Goal: Find specific page/section: Find specific page/section

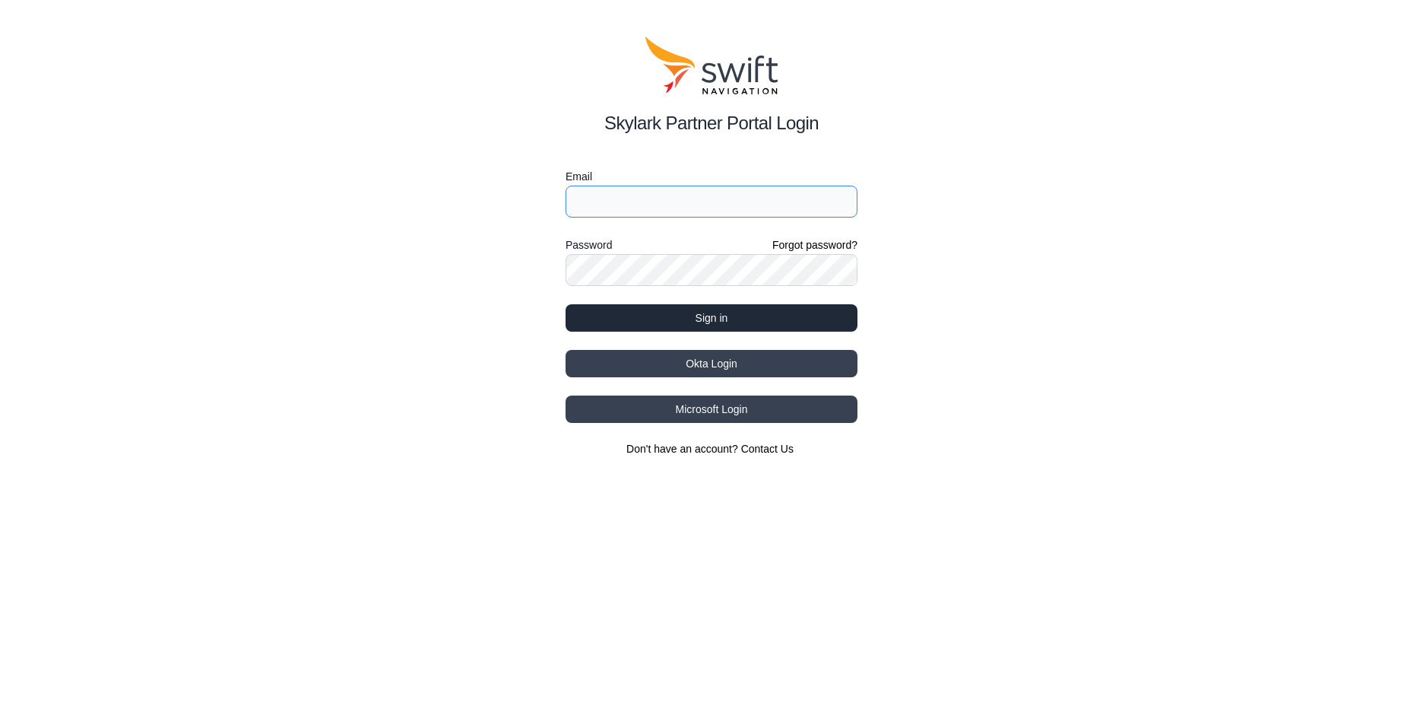
type input "[EMAIL_ADDRESS][DOMAIN_NAME]"
click at [729, 321] on button "Sign in" at bounding box center [712, 317] width 292 height 27
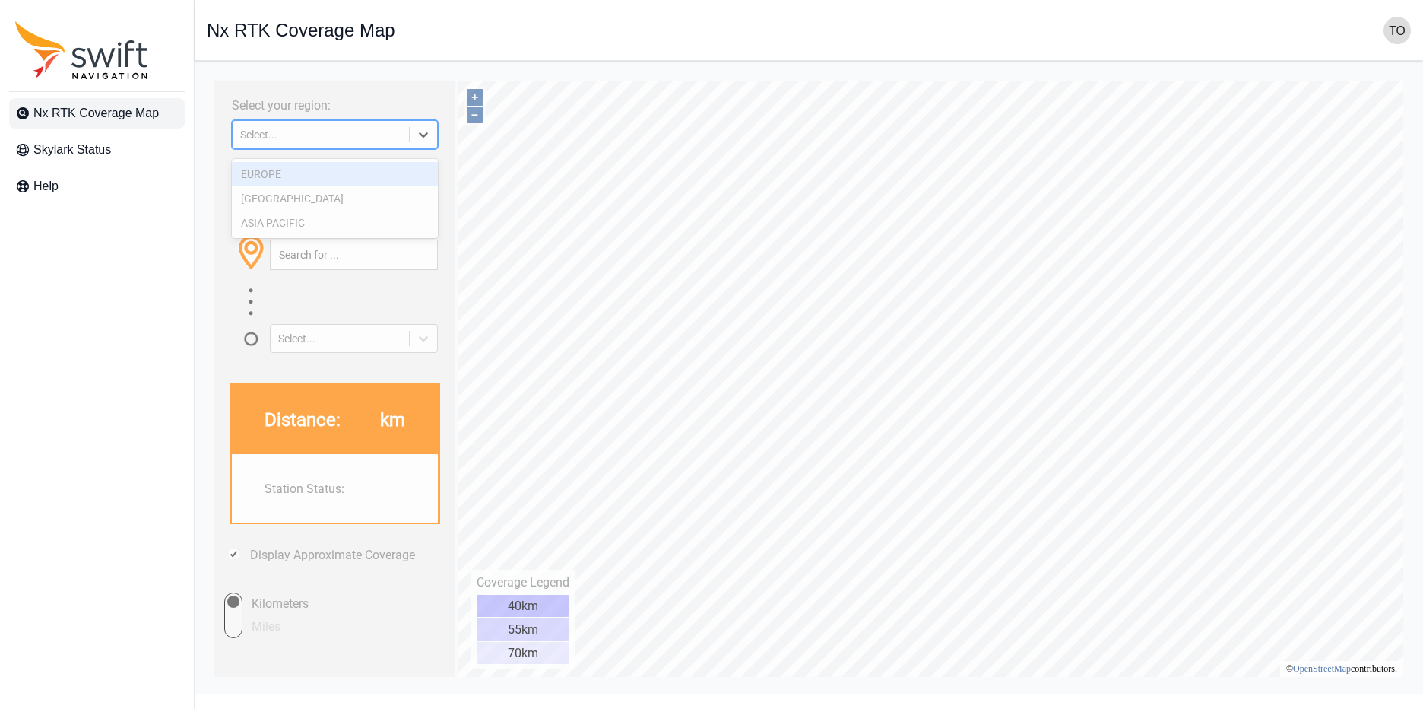
click at [411, 138] on div at bounding box center [423, 134] width 27 height 27
click at [370, 226] on div "ASIA PACIFIC" at bounding box center [335, 223] width 206 height 24
click at [319, 256] on div at bounding box center [354, 255] width 168 height 30
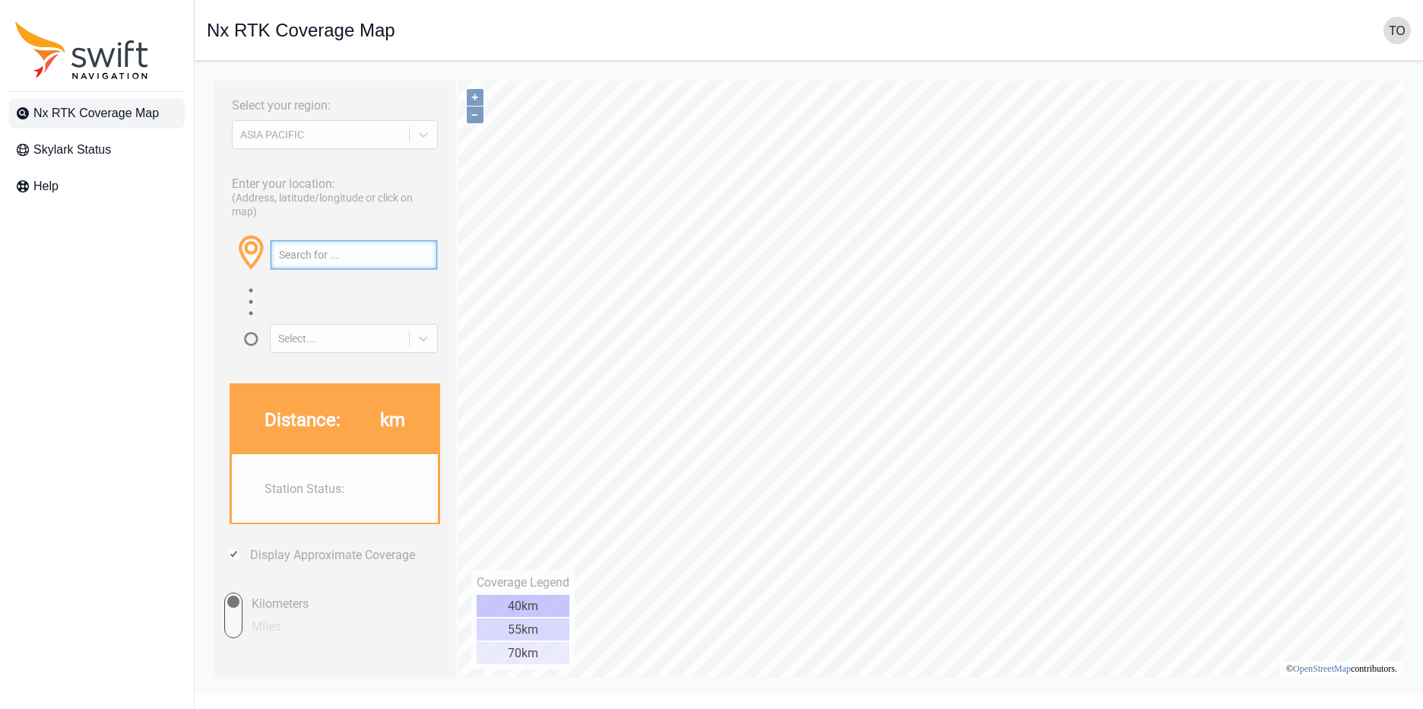
click at [322, 269] on input "text" at bounding box center [354, 254] width 167 height 29
paste input "ゴルフ5 みずなみコース"
click at [380, 269] on input "ゴルフ5 みずなみコース" at bounding box center [354, 254] width 167 height 29
drag, startPoint x: 395, startPoint y: 271, endPoint x: 100, endPoint y: 243, distance: 296.4
click at [207, 73] on html "Select your region: [GEOGRAPHIC_DATA] PACIFIC Enter your location: (Address, la…" at bounding box center [809, 73] width 1204 height 0
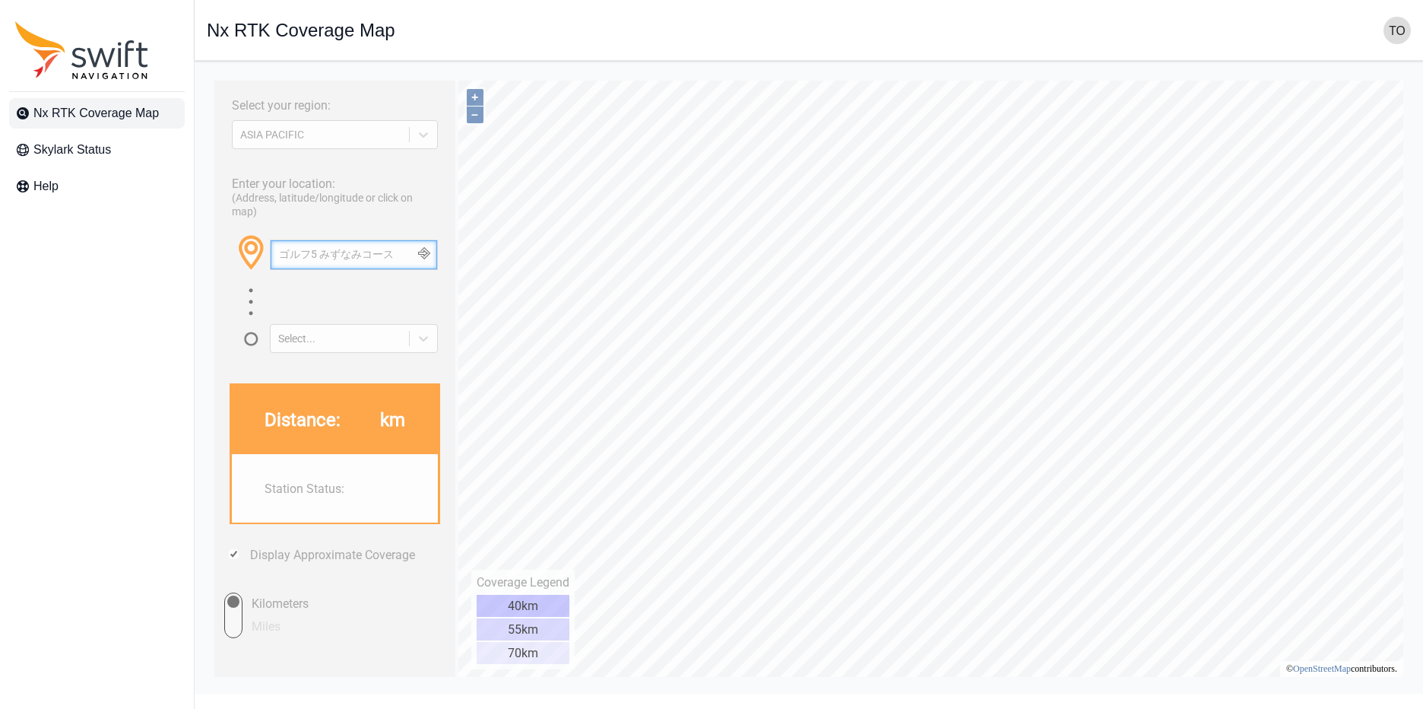
paste input "35.404250, 137.331398"
drag, startPoint x: 403, startPoint y: 277, endPoint x: 131, endPoint y: 281, distance: 272.2
click at [207, 73] on html "Select your region: [GEOGRAPHIC_DATA] PACIFIC Enter your location: (Address, la…" at bounding box center [809, 73] width 1204 height 0
paste input "4.992344, 136.480331"
type input "34.992344, 136.480331"
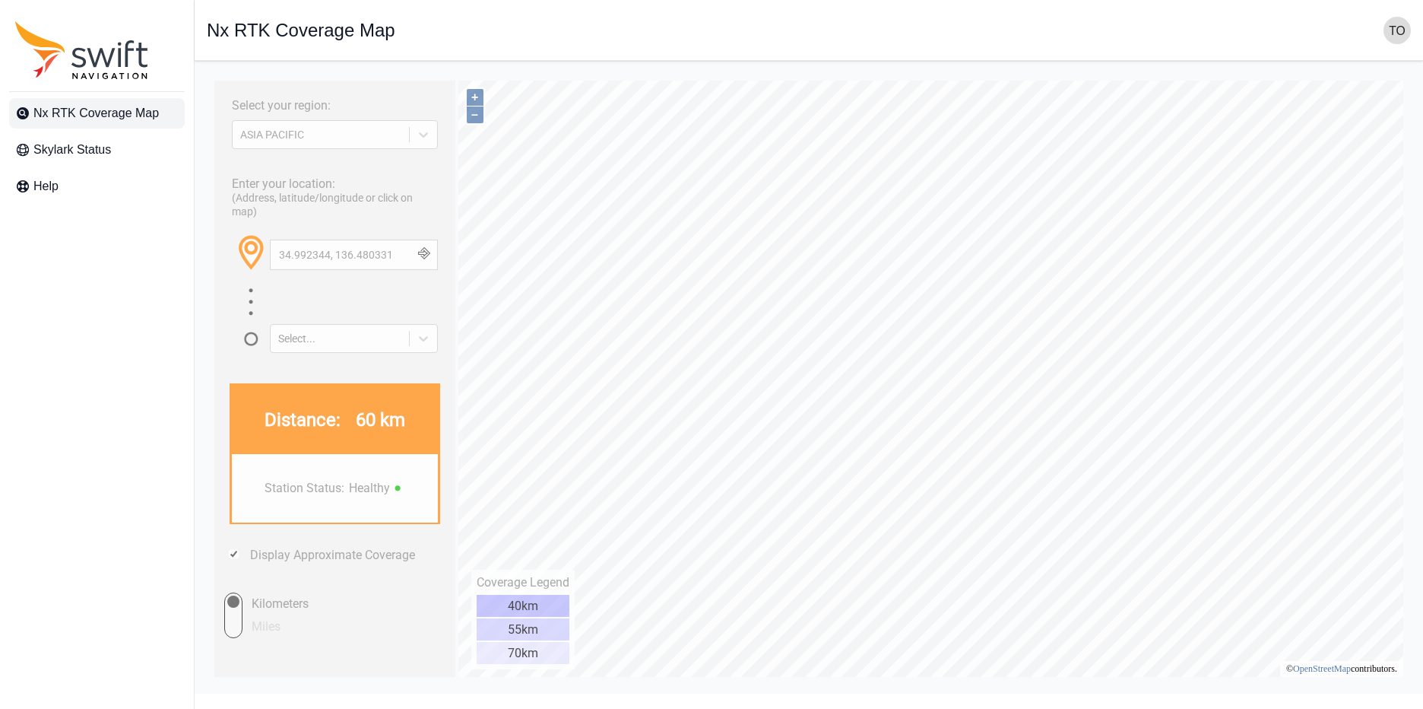
click at [428, 269] on button "button" at bounding box center [423, 254] width 25 height 29
